Goal: Task Accomplishment & Management: Manage account settings

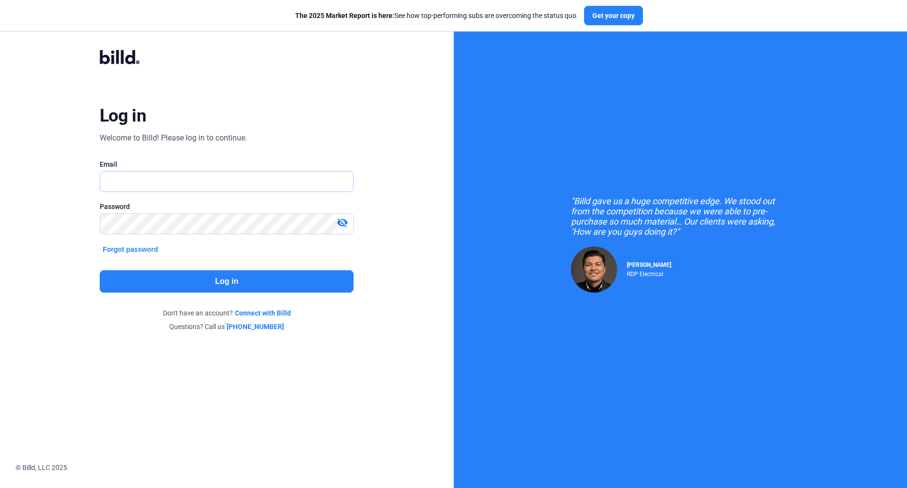
type input "[EMAIL_ADDRESS][DOMAIN_NAME]"
click at [167, 289] on button "Log in" at bounding box center [227, 282] width 254 height 22
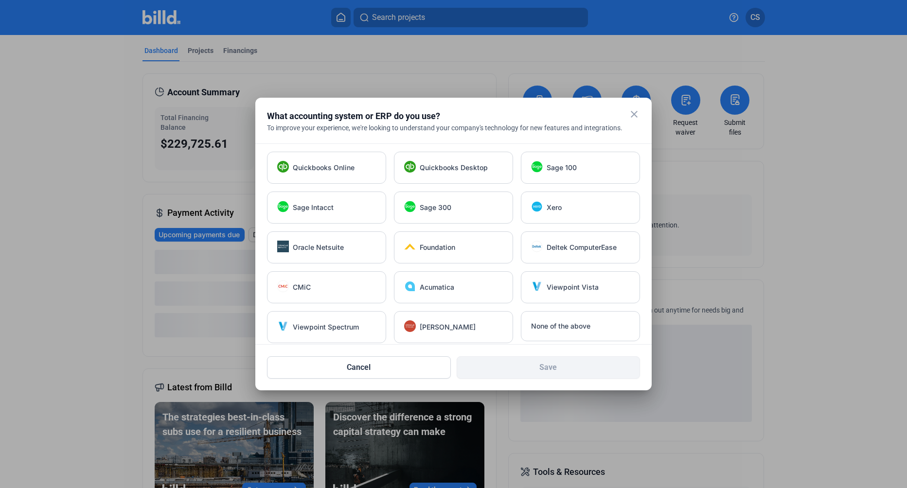
click at [642, 116] on mat-dialog-container "close What accounting system or ERP do you use? To improve your experience, we'…" at bounding box center [453, 244] width 397 height 293
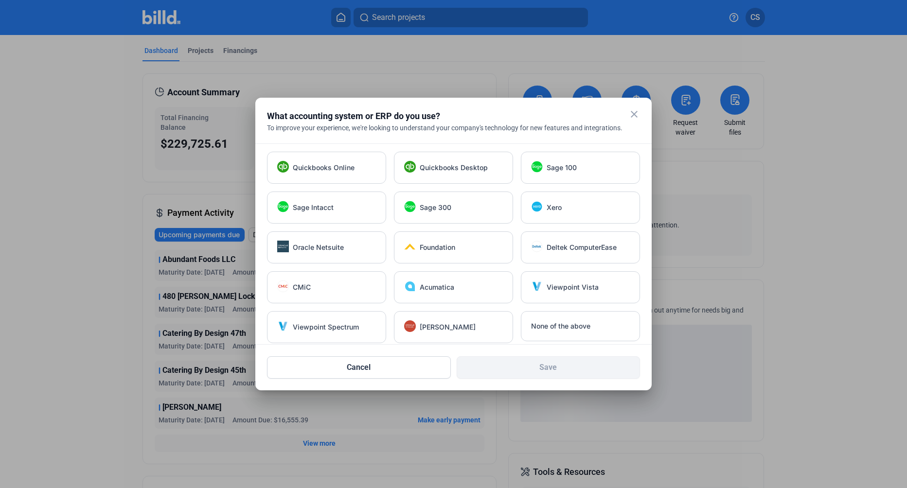
click at [637, 116] on mat-icon "close" at bounding box center [635, 114] width 12 height 12
